Goal: Answer question/provide support

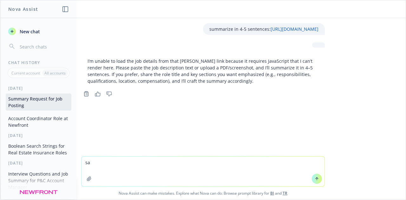
type textarea "s"
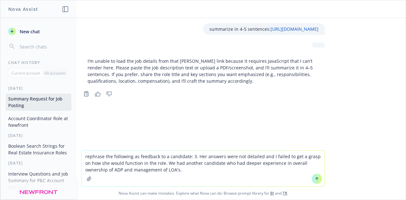
click at [193, 158] on textarea "rephrase the following as feedback to a candidate: 3. Her answers were not deta…" at bounding box center [203, 169] width 243 height 36
type textarea "rephrase the following as feedback to a candidate: Her answers were not detaile…"
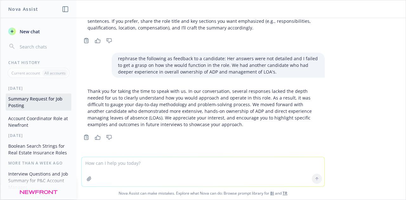
scroll to position [60, 0]
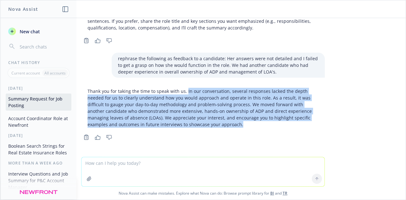
drag, startPoint x: 188, startPoint y: 121, endPoint x: 180, endPoint y: 89, distance: 33.3
click at [180, 89] on p "Thank you for taking the time to speak with us. In our conversation, several re…" at bounding box center [203, 108] width 231 height 40
copy p "In our conversation, several responses lacked the depth needed for us to clearl…"
